Goal: Check status: Check status

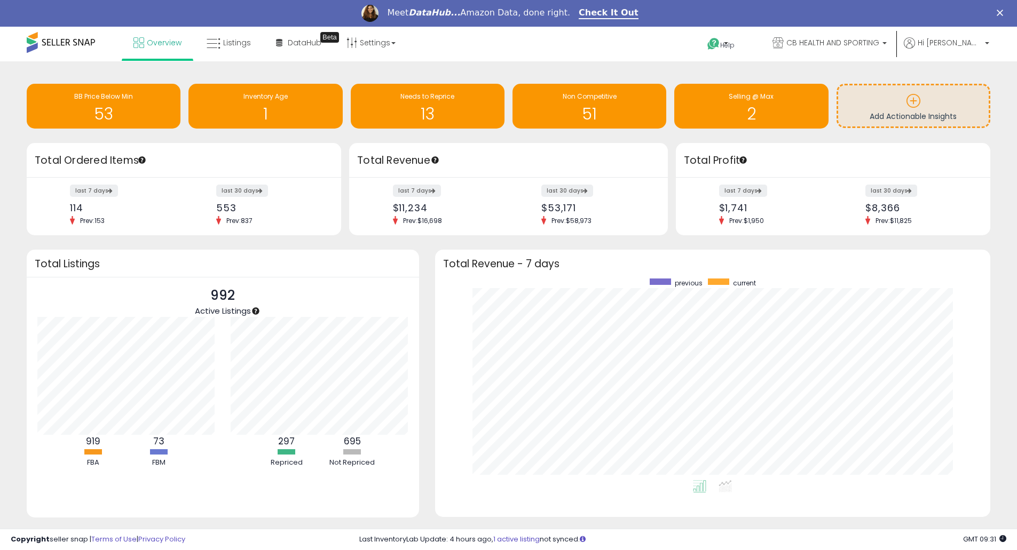
click at [15, 335] on div "Retrieving insights data.. BB Price Below Min 53 Inventory Age 1 Needs to Repri…" at bounding box center [508, 308] width 1006 height 473
click at [228, 42] on span "Listings" at bounding box center [237, 42] width 28 height 11
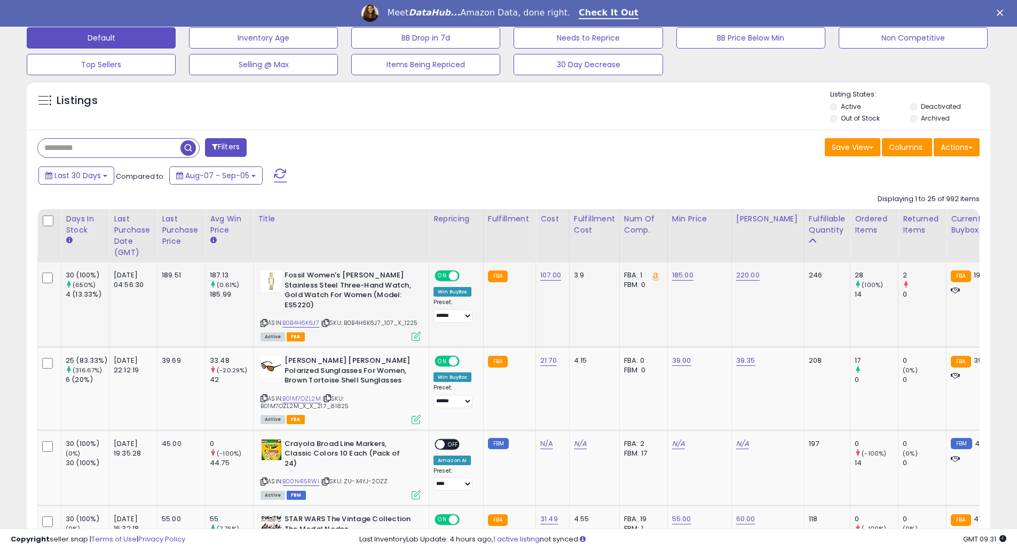
scroll to position [356, 0]
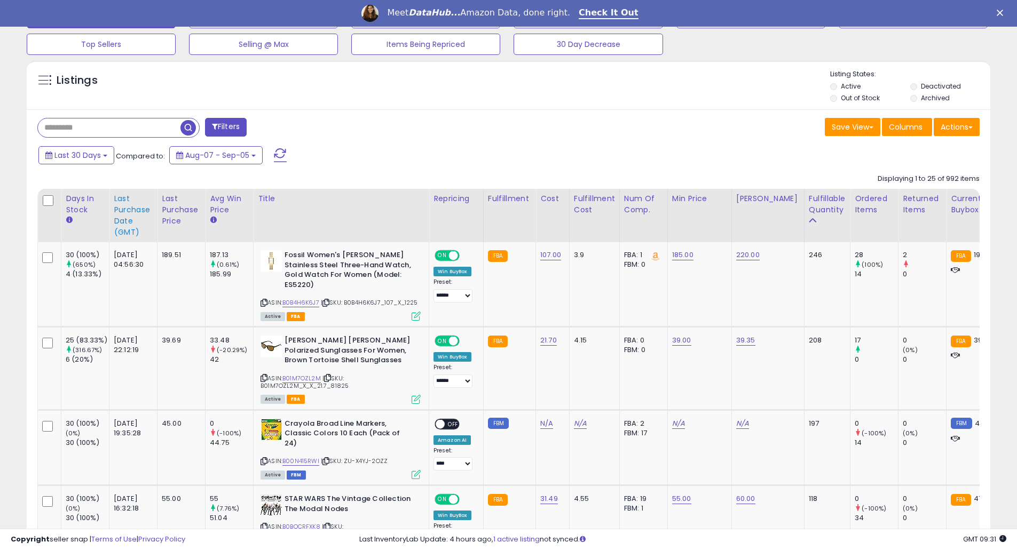
click at [133, 218] on div "Last Purchase Date (GMT)" at bounding box center [133, 215] width 39 height 45
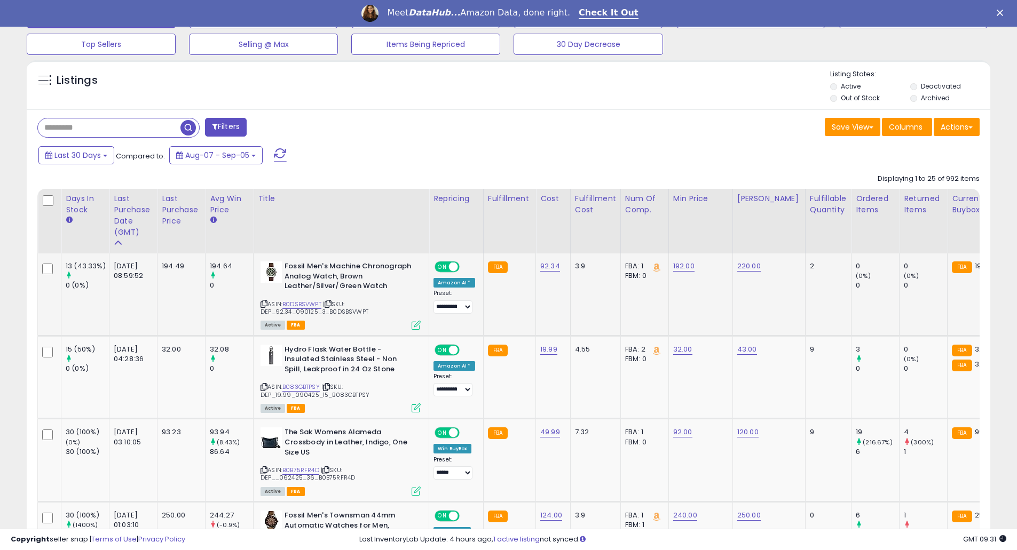
scroll to position [219, 559]
click at [300, 303] on link "B0DSBSVWPT" at bounding box center [301, 304] width 39 height 9
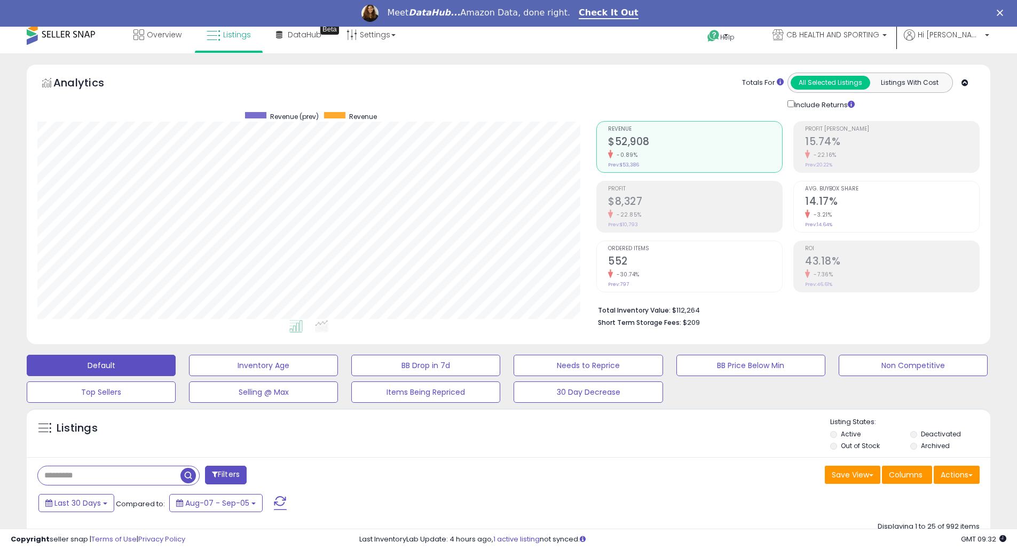
scroll to position [0, 0]
